Goal: Transaction & Acquisition: Purchase product/service

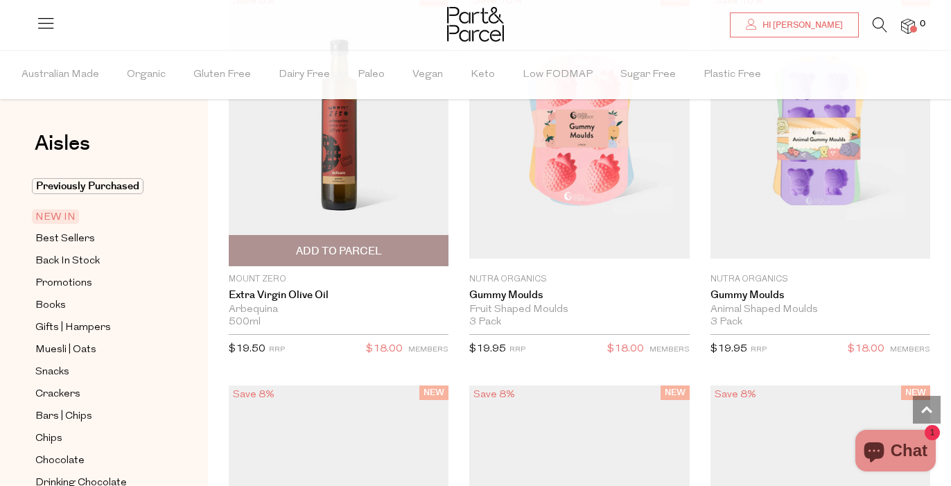
scroll to position [1295, 0]
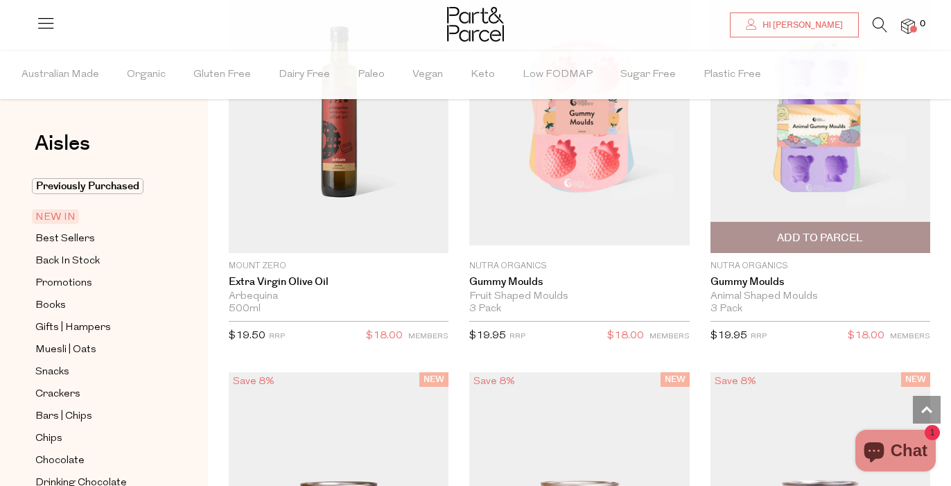
click at [775, 155] on img at bounding box center [821, 116] width 220 height 260
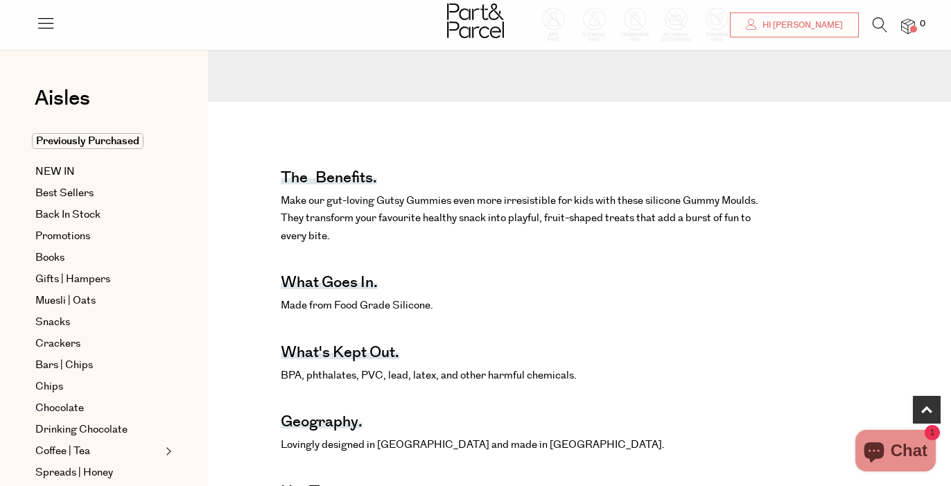
scroll to position [368, 0]
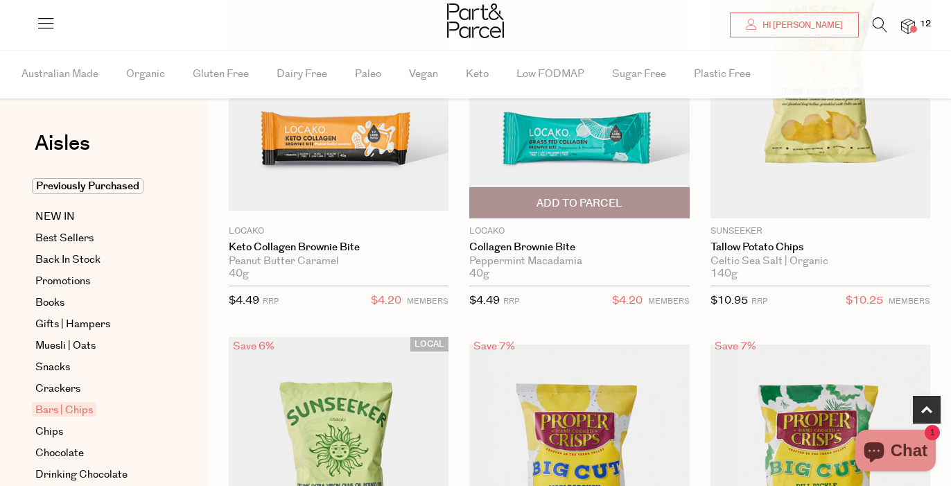
scroll to position [614, 0]
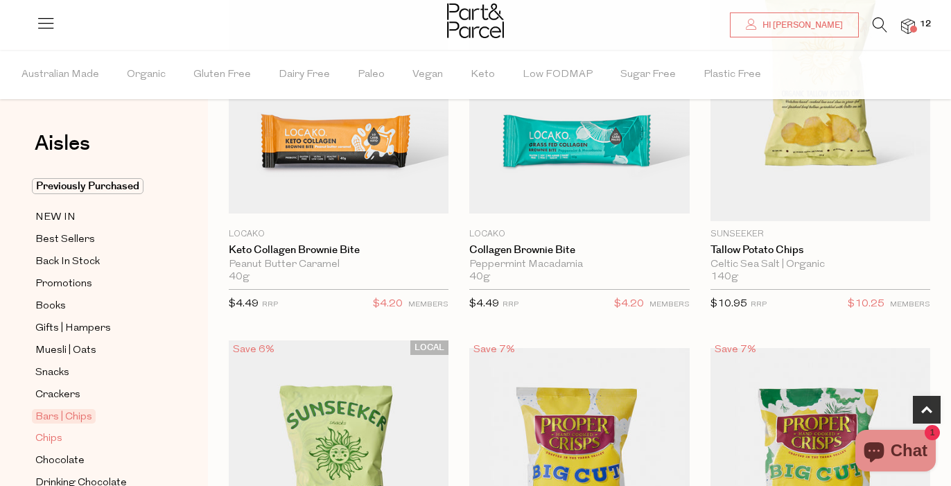
click at [53, 438] on span "Chips" at bounding box center [48, 439] width 27 height 17
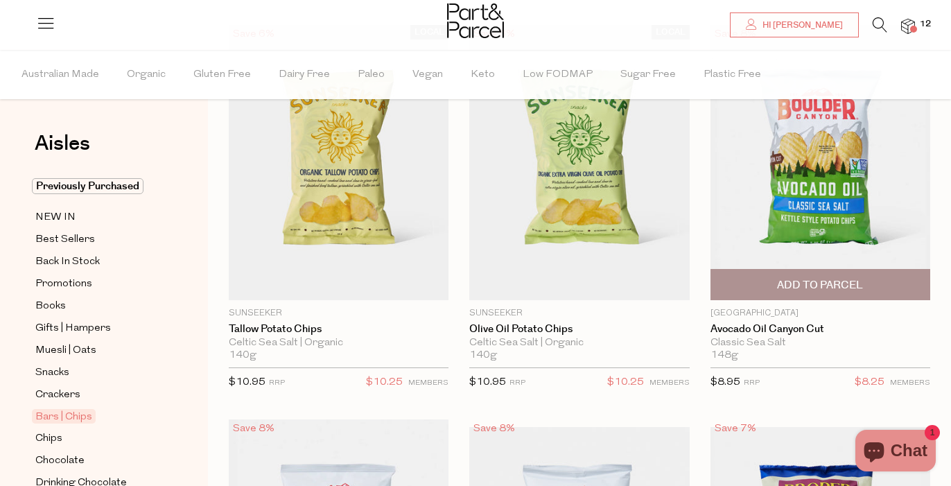
scroll to position [161, 0]
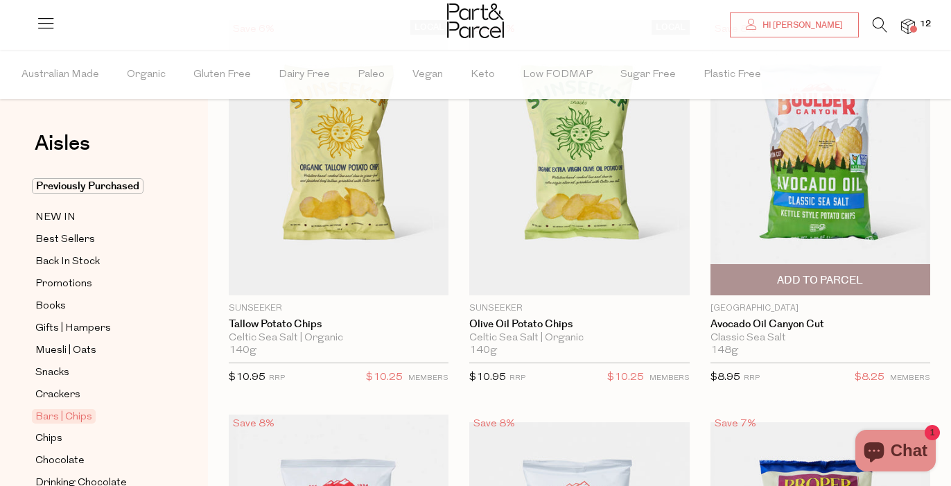
click at [854, 282] on span "Add To Parcel" at bounding box center [820, 280] width 86 height 15
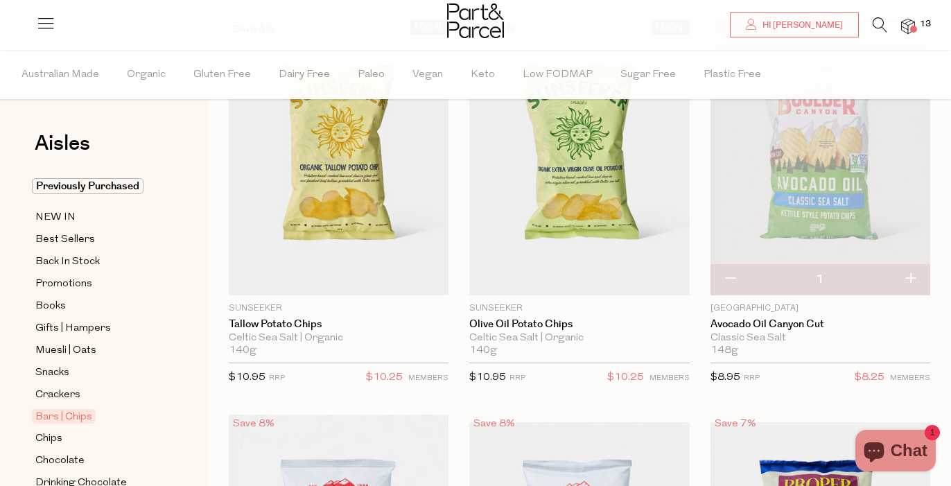
click at [917, 278] on button "button" at bounding box center [911, 279] width 40 height 31
type input "2"
click at [918, 279] on button "button" at bounding box center [911, 279] width 40 height 31
type input "3"
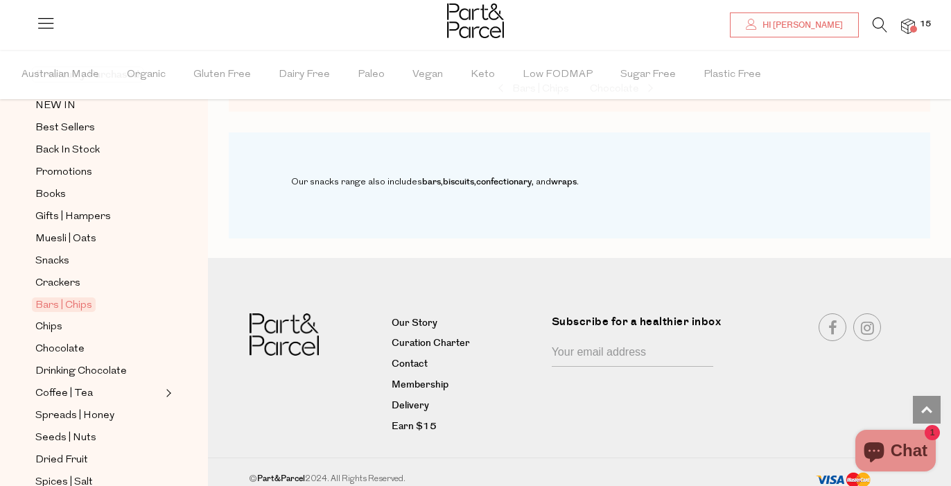
scroll to position [112, 0]
click at [68, 352] on span "Chocolate" at bounding box center [59, 348] width 49 height 17
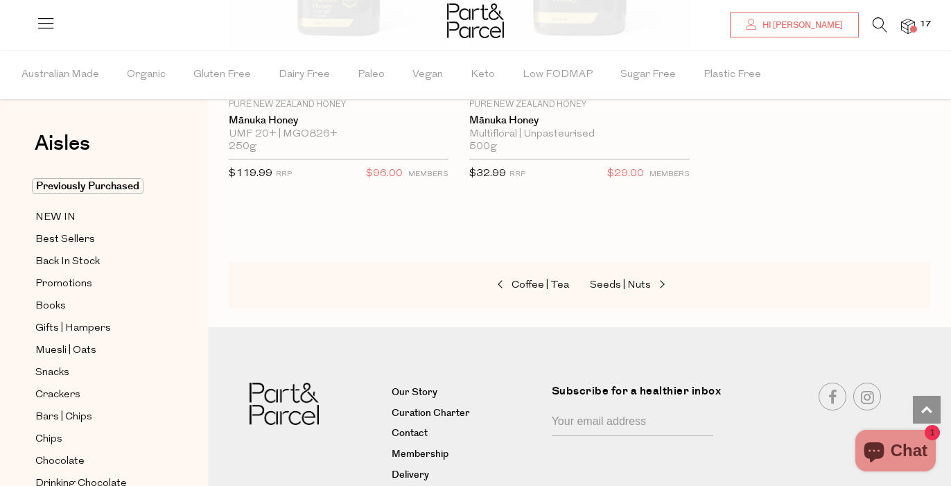
scroll to position [6130, 0]
